Goal: Navigation & Orientation: Understand site structure

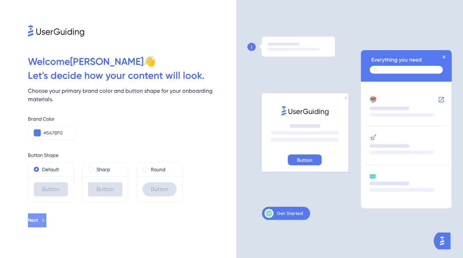
click at [46, 219] on icon at bounding box center [43, 220] width 6 height 6
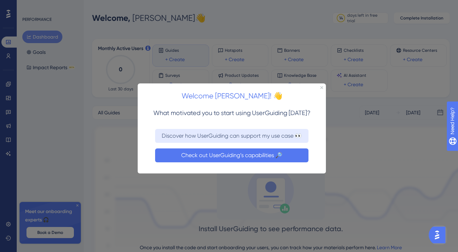
click at [201, 157] on button "Check out UserGuiding’s capabilities 🔎" at bounding box center [231, 156] width 153 height 14
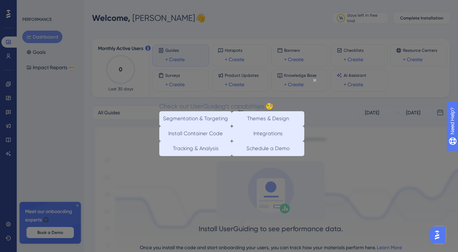
click at [114, 142] on div at bounding box center [229, 126] width 458 height 252
drag, startPoint x: 313, startPoint y: 80, endPoint x: 369, endPoint y: 136, distance: 79.3
click at [313, 80] on icon "Close Preview" at bounding box center [314, 80] width 3 height 3
